Goal: Information Seeking & Learning: Learn about a topic

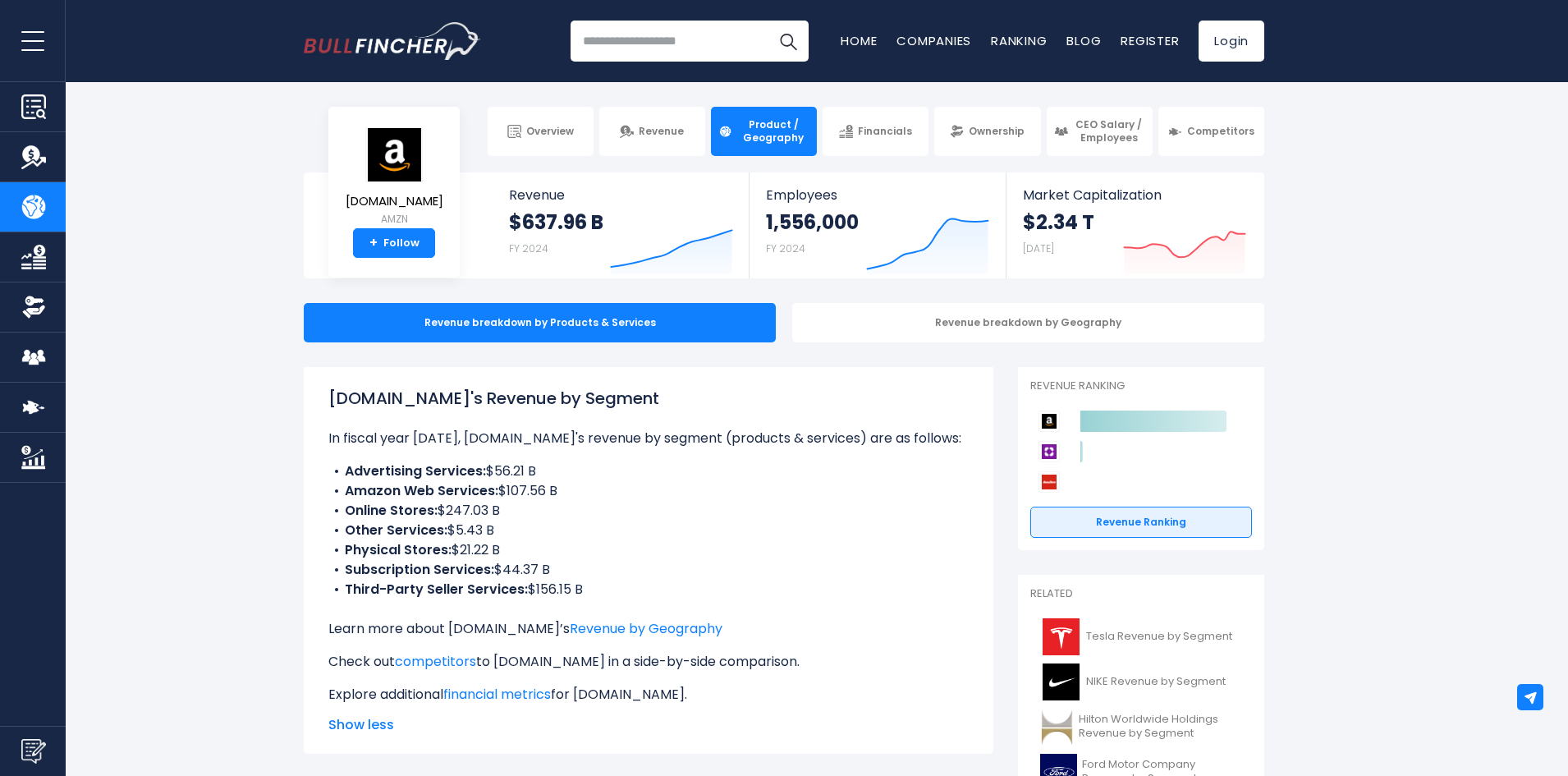
click at [467, 492] on b "Amazon Web Services:" at bounding box center [421, 490] width 153 height 19
drag, startPoint x: 353, startPoint y: 490, endPoint x: 563, endPoint y: 497, distance: 210.1
click at [563, 497] on li "Amazon Web Services: $107.56 B" at bounding box center [648, 491] width 640 height 20
click at [564, 497] on li "Amazon Web Services: $107.56 B" at bounding box center [648, 491] width 640 height 20
drag, startPoint x: 566, startPoint y: 494, endPoint x: 464, endPoint y: 490, distance: 102.1
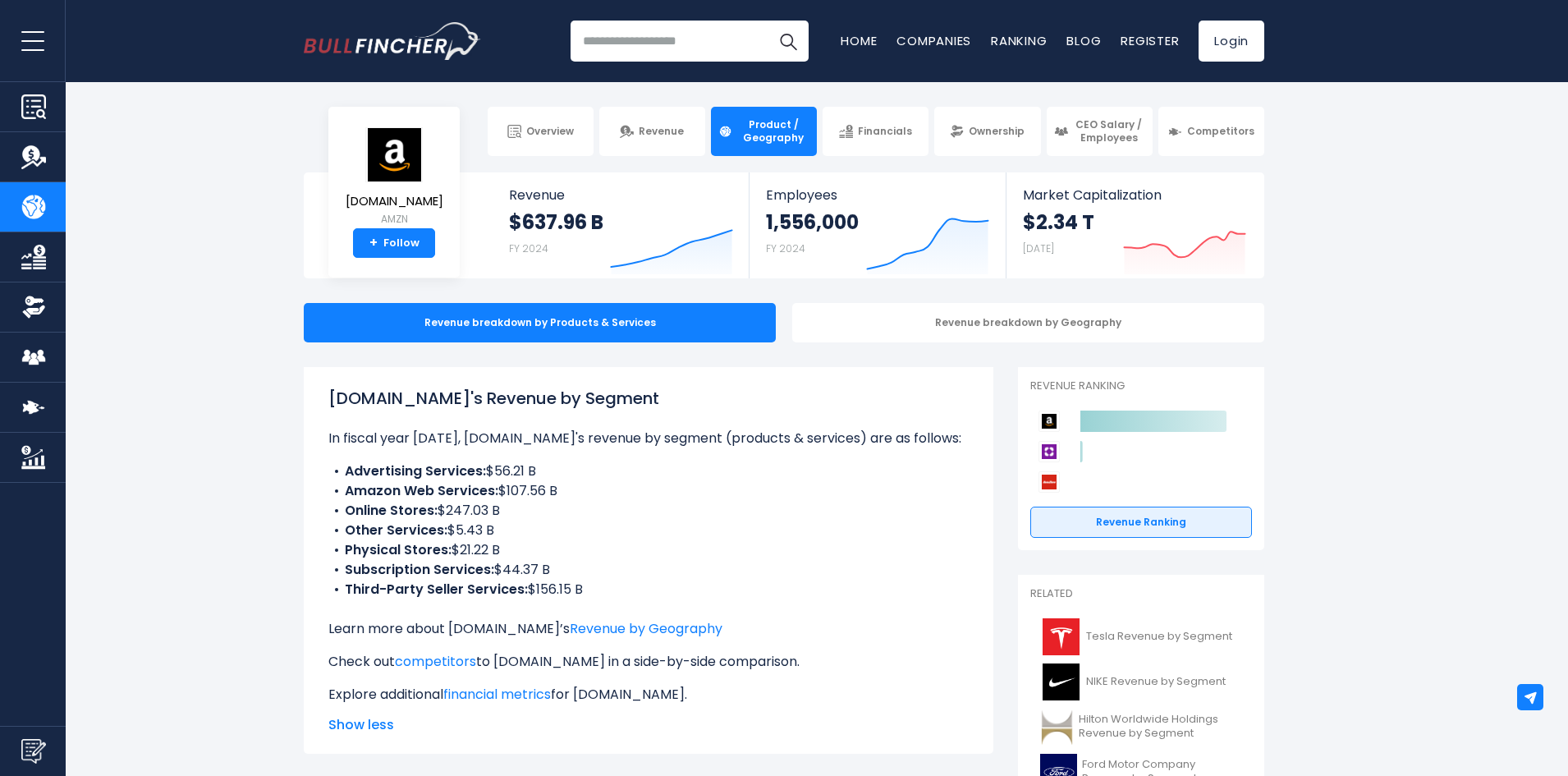
click at [464, 490] on li "Amazon Web Services: $107.56 B" at bounding box center [648, 491] width 640 height 20
click at [464, 490] on b "Amazon Web Services:" at bounding box center [421, 490] width 153 height 19
drag, startPoint x: 360, startPoint y: 467, endPoint x: 513, endPoint y: 470, distance: 153.0
click at [508, 470] on li "Advertising Services: $56.21 B" at bounding box center [648, 471] width 640 height 20
click at [525, 470] on li "Advertising Services: $56.21 B" at bounding box center [648, 471] width 640 height 20
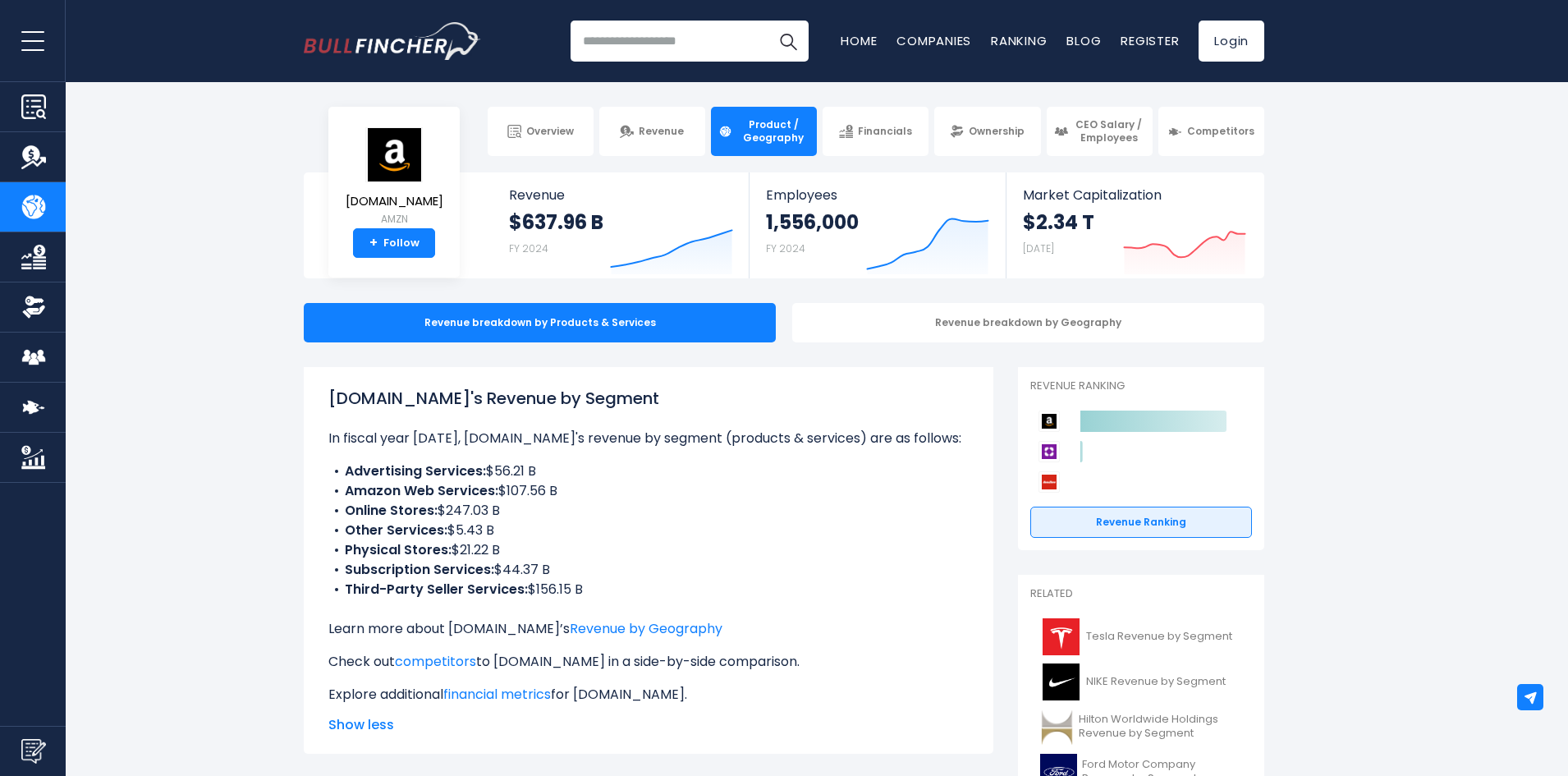
drag, startPoint x: 504, startPoint y: 471, endPoint x: 341, endPoint y: 475, distance: 163.0
click at [341, 475] on li "Advertising Services: $56.21 B" at bounding box center [648, 471] width 640 height 20
drag, startPoint x: 341, startPoint y: 475, endPoint x: 326, endPoint y: 480, distance: 15.8
click at [341, 475] on li "Advertising Services: $56.21 B" at bounding box center [648, 471] width 640 height 20
drag, startPoint x: 325, startPoint y: 481, endPoint x: 528, endPoint y: 491, distance: 203.2
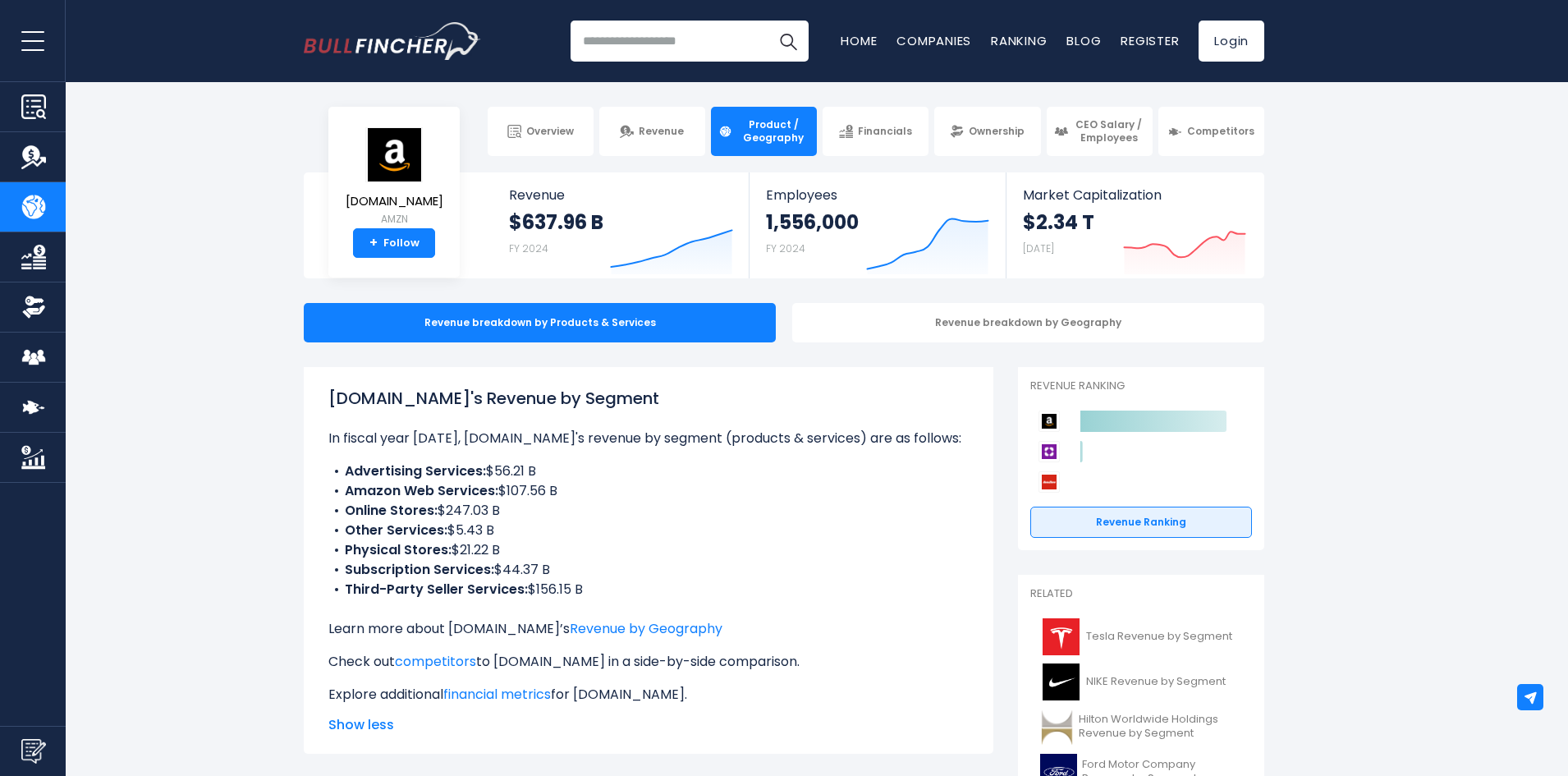
click at [526, 491] on div "[DOMAIN_NAME]'s Revenue by Segment In fiscal year [DATE], [DOMAIN_NAME]'s reven…" at bounding box center [648, 560] width 690 height 387
click at [528, 491] on li "Amazon Web Services: $107.56 B" at bounding box center [648, 491] width 640 height 20
drag, startPoint x: 383, startPoint y: 513, endPoint x: 509, endPoint y: 516, distance: 126.0
click at [496, 516] on li "Online Stores: $247.03 B" at bounding box center [648, 510] width 640 height 20
click at [517, 516] on li "Online Stores: $247.03 B" at bounding box center [648, 510] width 640 height 20
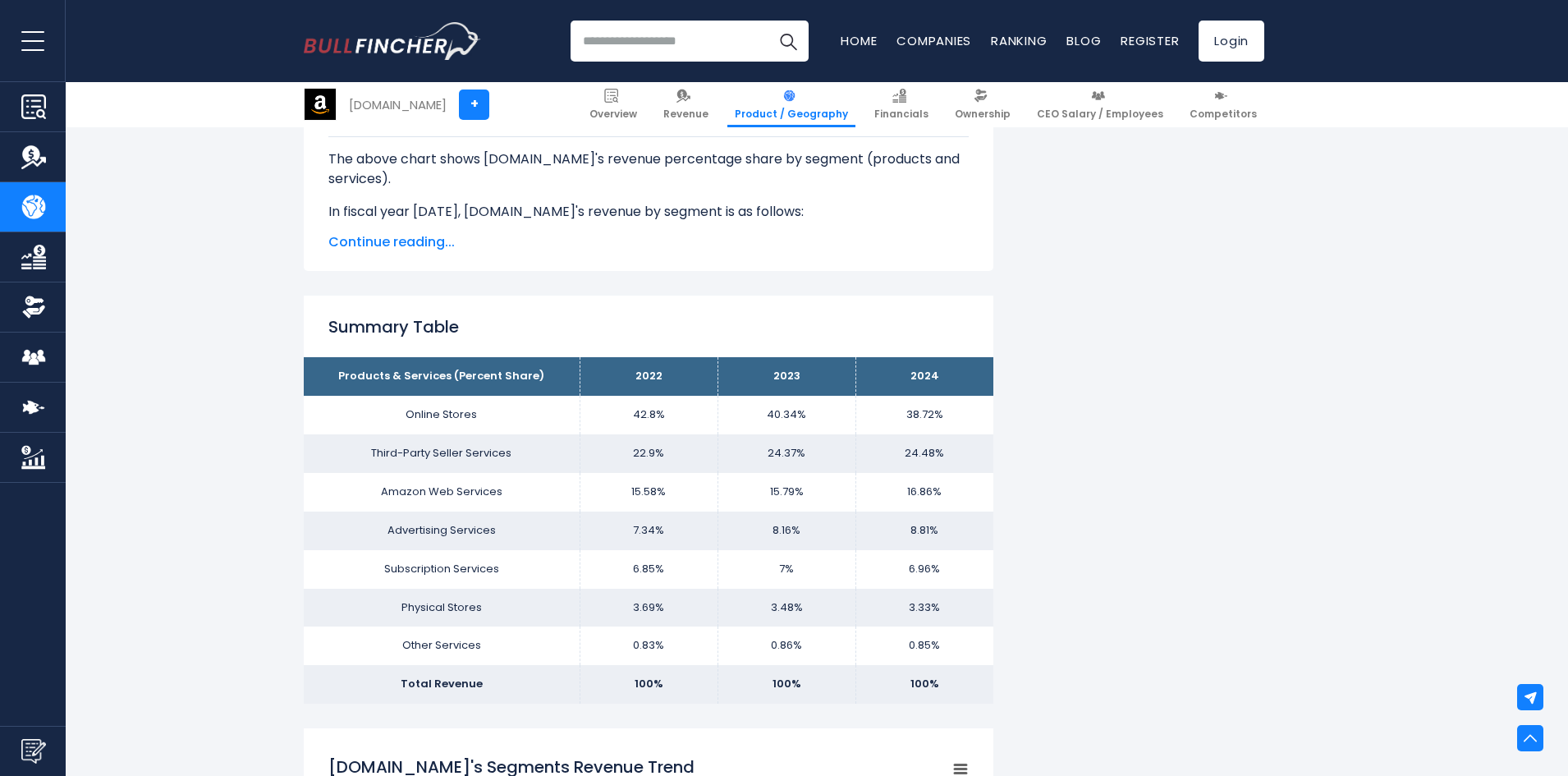
scroll to position [1067, 0]
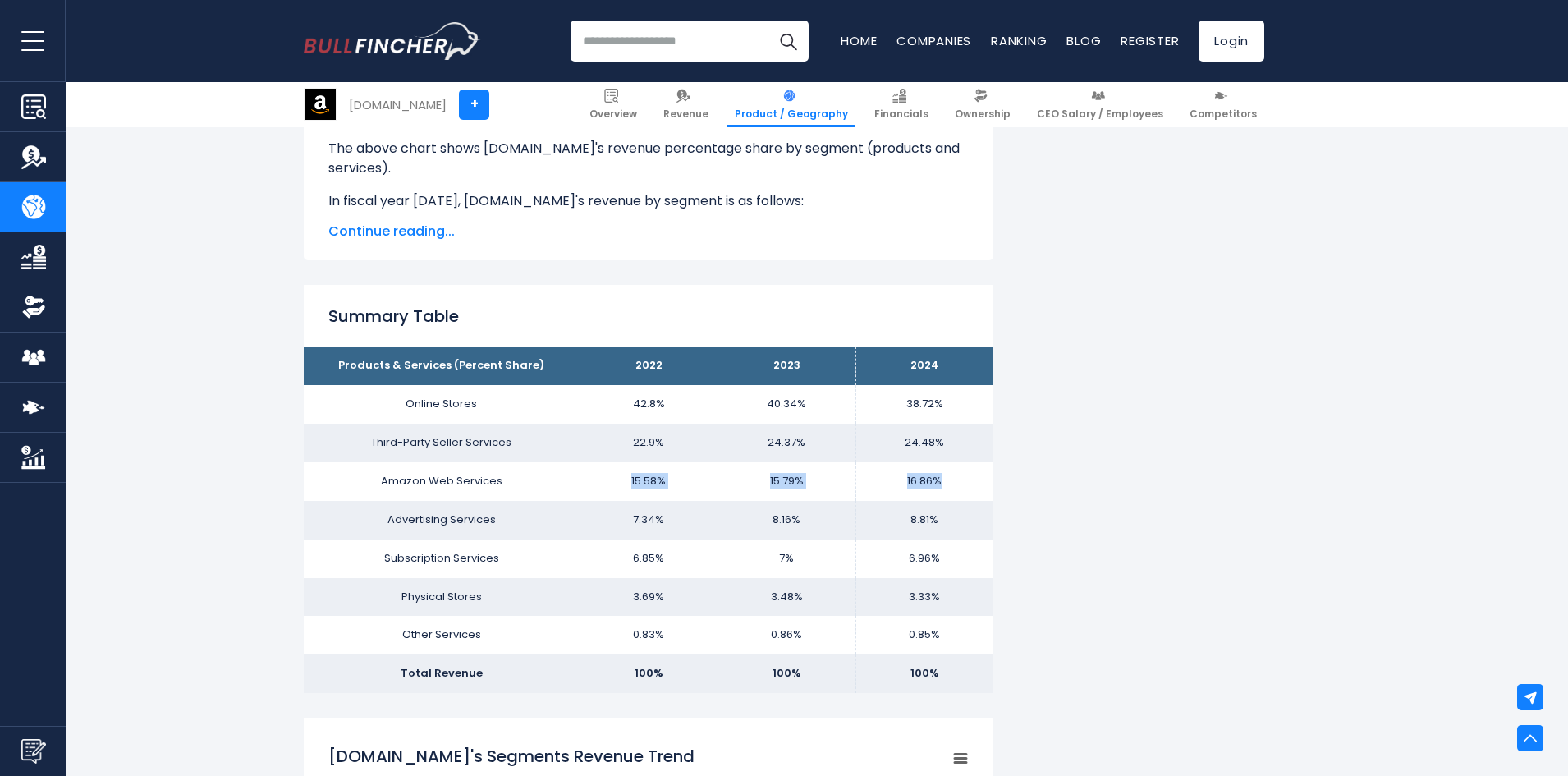
drag, startPoint x: 640, startPoint y: 482, endPoint x: 953, endPoint y: 488, distance: 313.1
click at [953, 488] on tr "Amazon Web Services 15.58% 15.79% 16.86%" at bounding box center [648, 481] width 690 height 39
click at [953, 488] on td "16.86%" at bounding box center [924, 481] width 138 height 39
drag, startPoint x: 934, startPoint y: 482, endPoint x: 612, endPoint y: 482, distance: 322.0
click at [612, 482] on tr "Amazon Web Services 15.58% 15.79% 16.86%" at bounding box center [648, 481] width 690 height 39
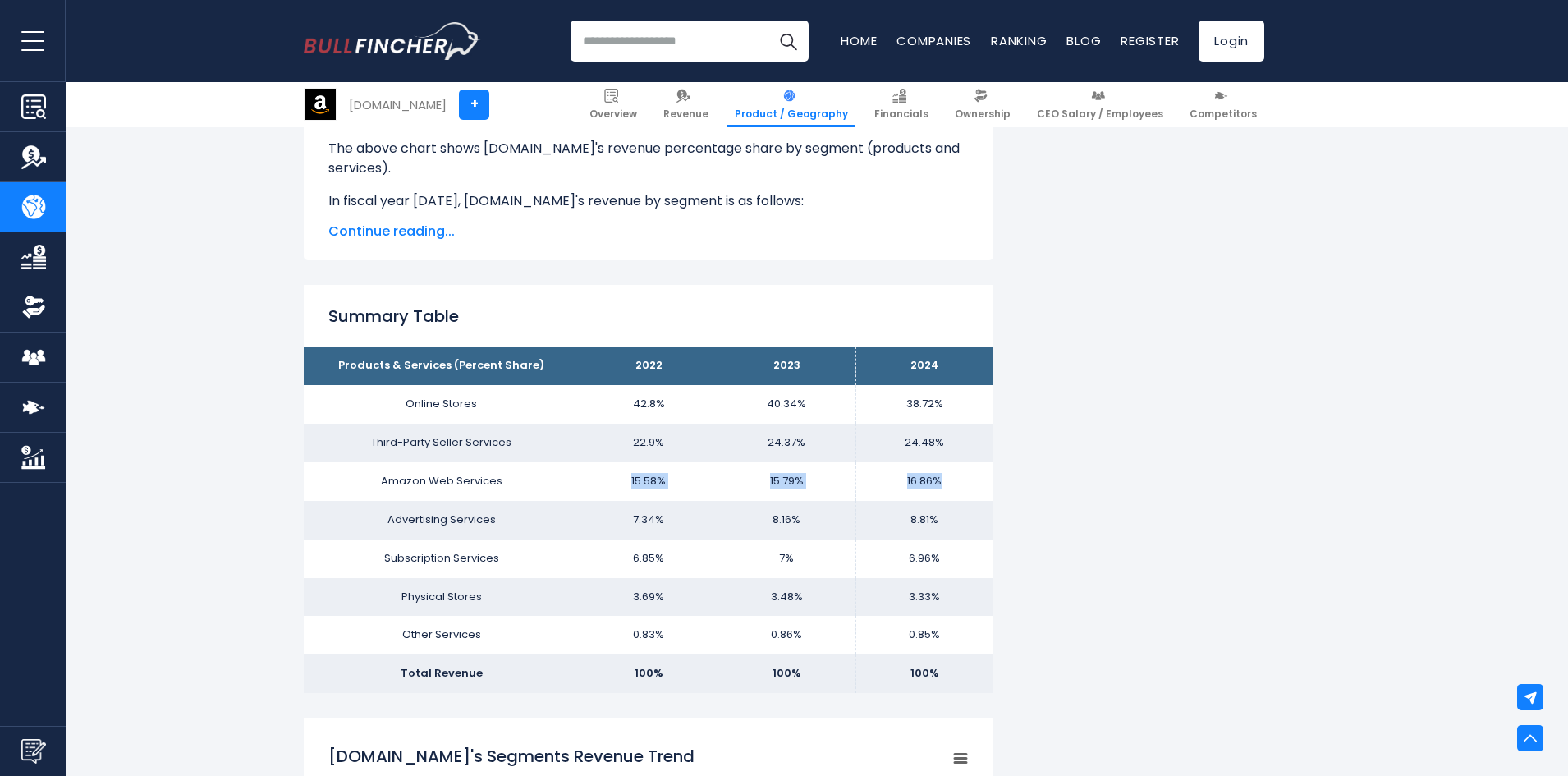
click at [612, 482] on td "15.58%" at bounding box center [648, 481] width 138 height 39
drag, startPoint x: 612, startPoint y: 482, endPoint x: 930, endPoint y: 485, distance: 318.0
click at [930, 485] on tr "Amazon Web Services 15.58% 15.79% 16.86%" at bounding box center [648, 481] width 690 height 39
click at [930, 485] on td "16.86%" at bounding box center [924, 481] width 138 height 39
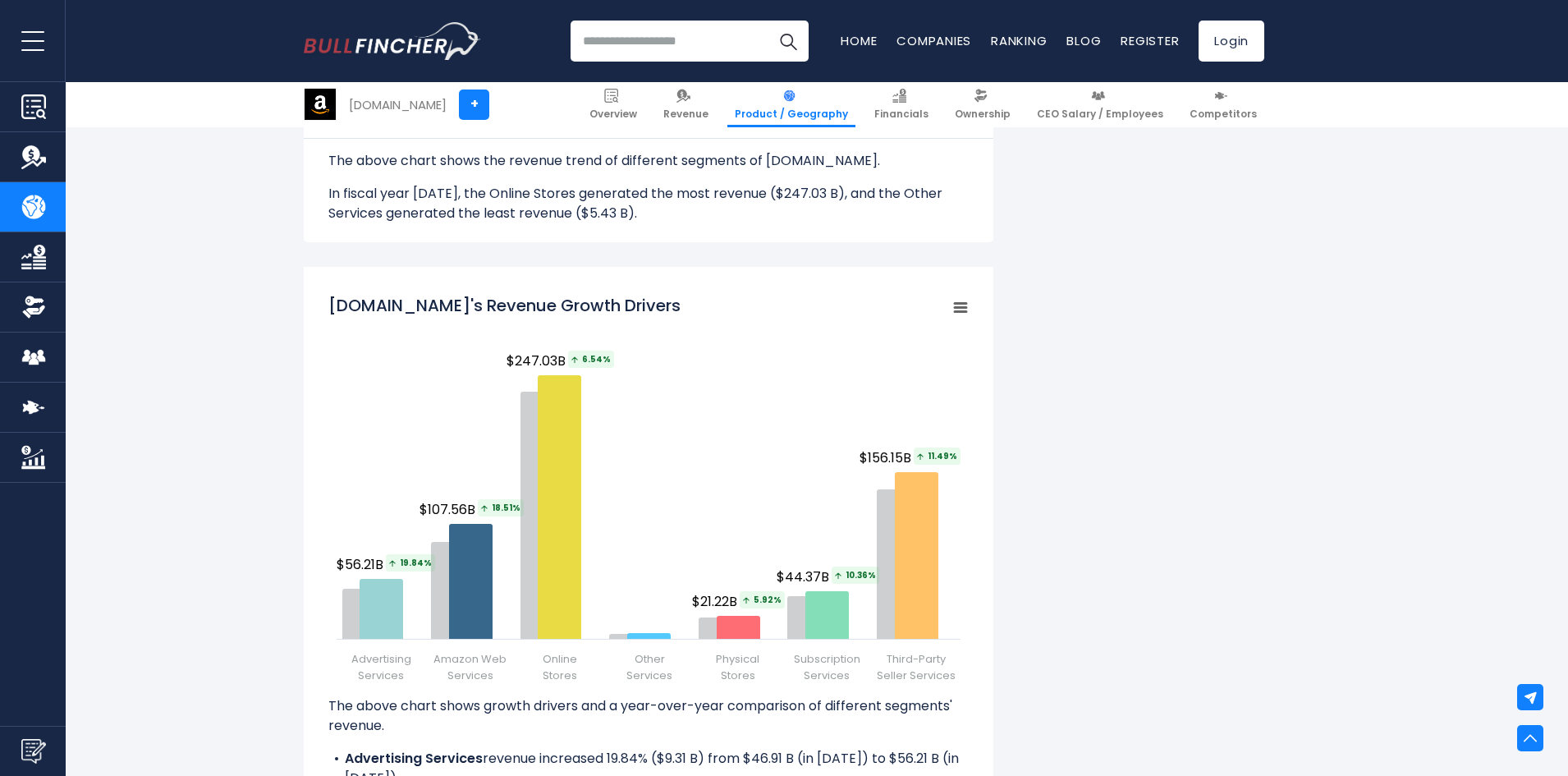
scroll to position [2135, 0]
